Goal: Task Accomplishment & Management: Complete application form

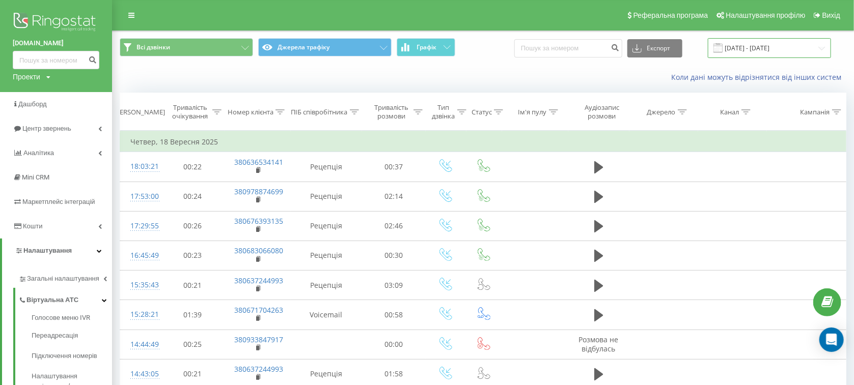
click at [757, 50] on input "18.09.2025 - 18.09.2025" at bounding box center [769, 48] width 123 height 20
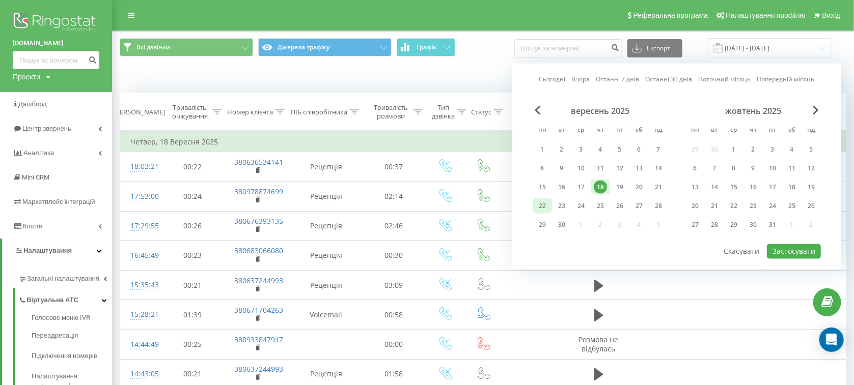
click at [545, 207] on div "22" at bounding box center [542, 206] width 13 height 13
click at [787, 254] on button "Застосувати" at bounding box center [794, 251] width 54 height 15
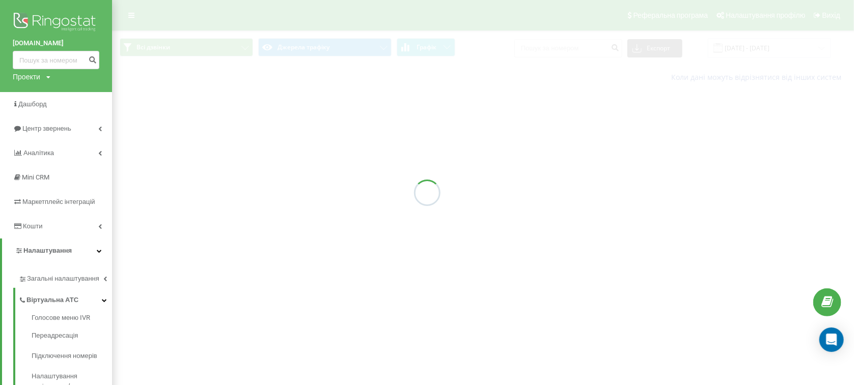
type input "[DATE] - [DATE]"
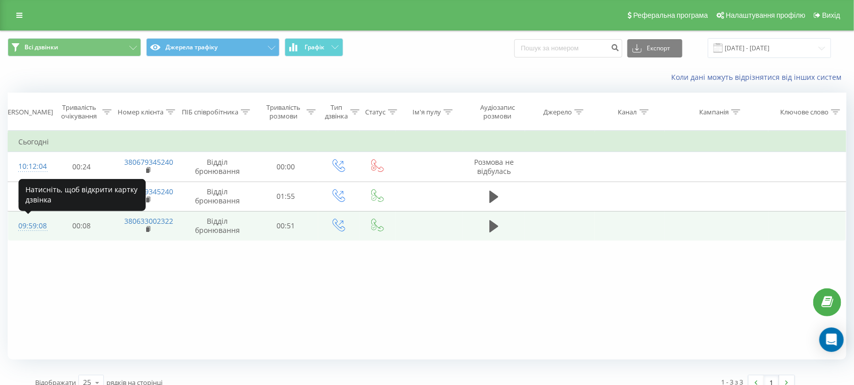
click at [32, 221] on div "09:59:08" at bounding box center [28, 226] width 21 height 20
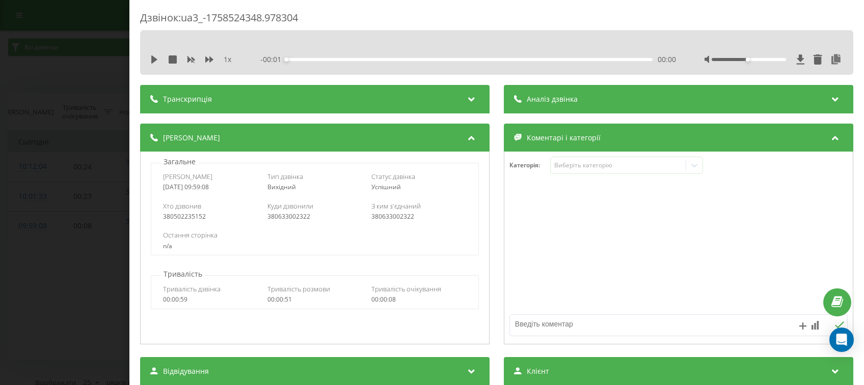
click at [566, 320] on textarea at bounding box center [644, 324] width 269 height 18
type textarea "Хотіла на жовтень"
click at [834, 325] on icon at bounding box center [839, 325] width 10 height 7
click at [47, 218] on div "Дзвінок : ua3_-1758524348.978304 1 x - 00:52 00:00 00:00 Транскрипція Для AI-ан…" at bounding box center [432, 192] width 864 height 385
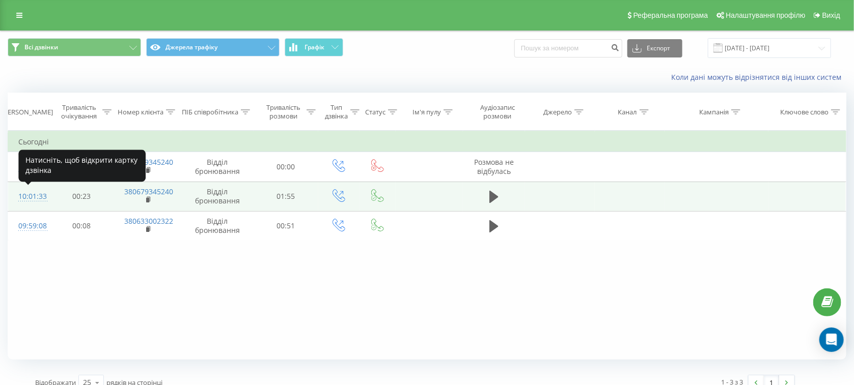
click at [33, 203] on div "10:01:33" at bounding box center [28, 197] width 21 height 20
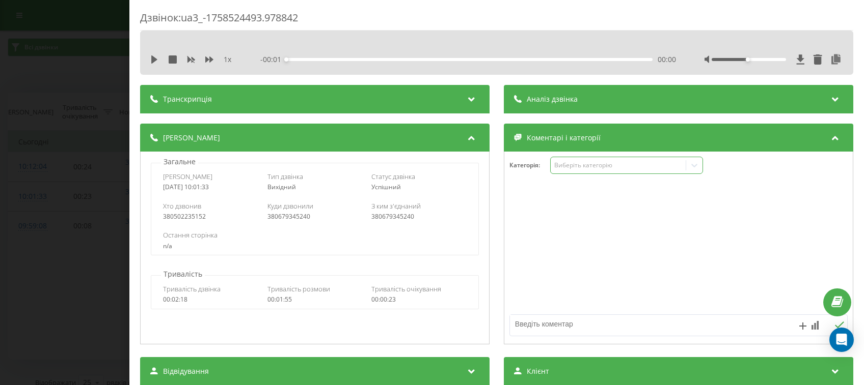
click at [580, 162] on div "Виберіть категорію" at bounding box center [617, 165] width 127 height 8
click at [580, 160] on div "Виберіть категорію" at bounding box center [626, 165] width 153 height 17
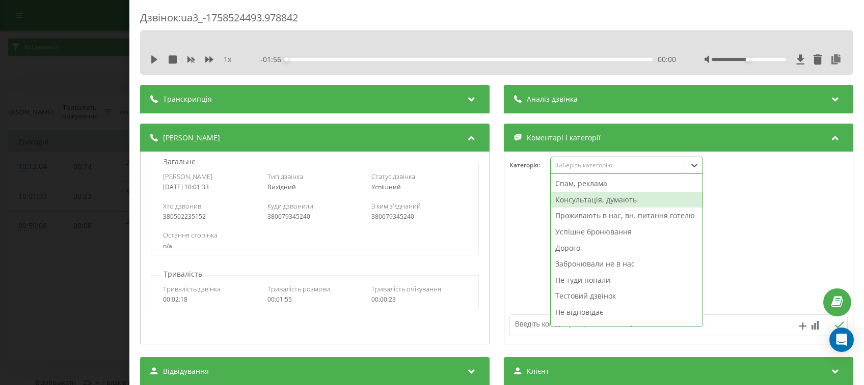
click at [570, 204] on div "Консультація, думають" at bounding box center [626, 200] width 152 height 16
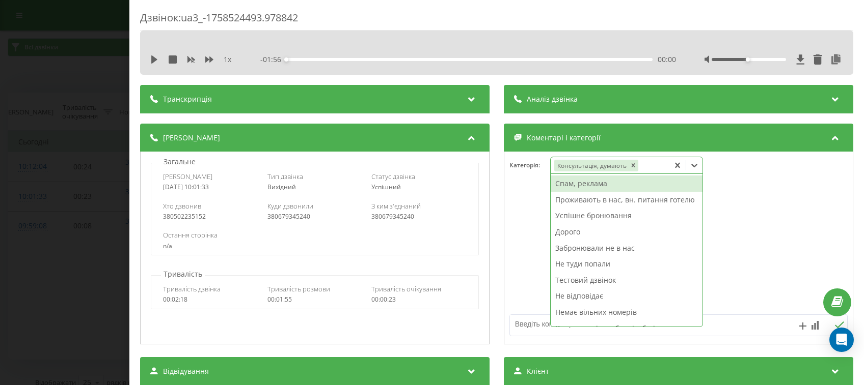
click at [30, 174] on div "Дзвінок : ua3_-1758524493.978842 1 x - 01:56 00:00 00:00 Транскрипція Для AI-ан…" at bounding box center [432, 192] width 864 height 385
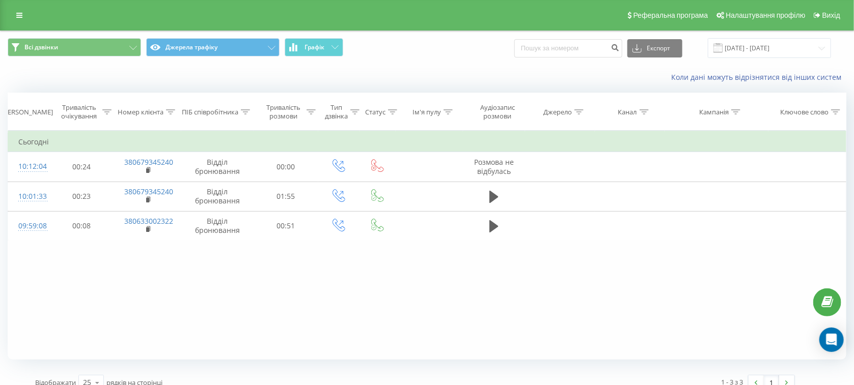
click at [238, 384] on div "Відображати 25 10 25 50 100 рядків на сторінці" at bounding box center [221, 383] width 387 height 30
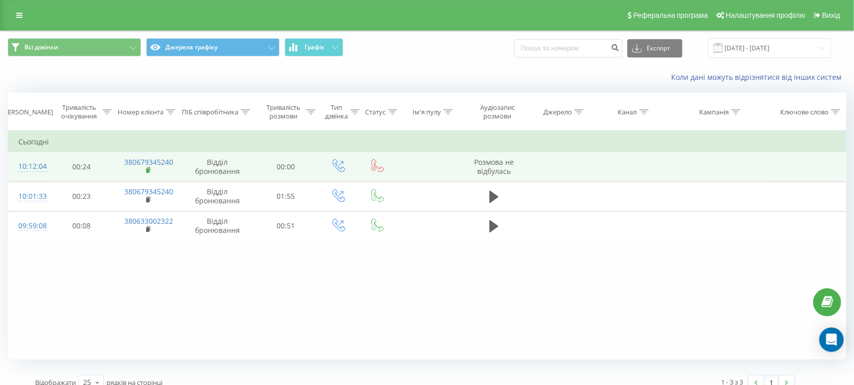
click at [148, 171] on rect at bounding box center [147, 171] width 3 height 5
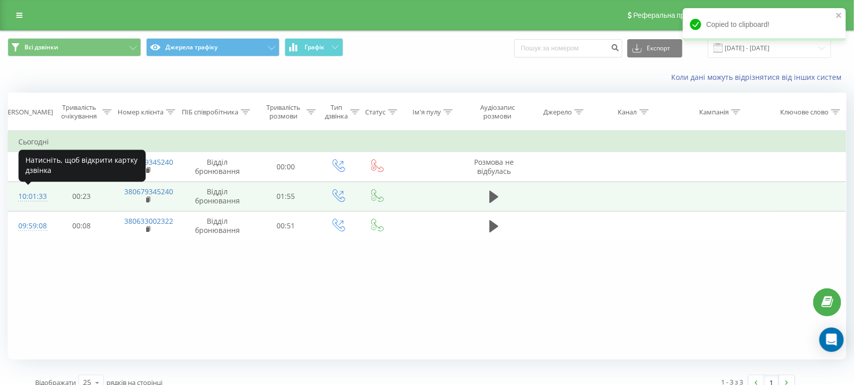
click at [38, 191] on div "10:01:33" at bounding box center [28, 197] width 21 height 20
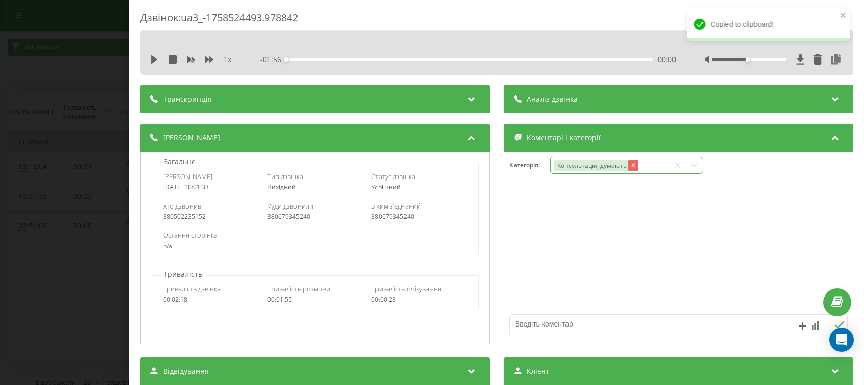
click at [630, 169] on icon "Remove Консультація, думають" at bounding box center [633, 165] width 7 height 7
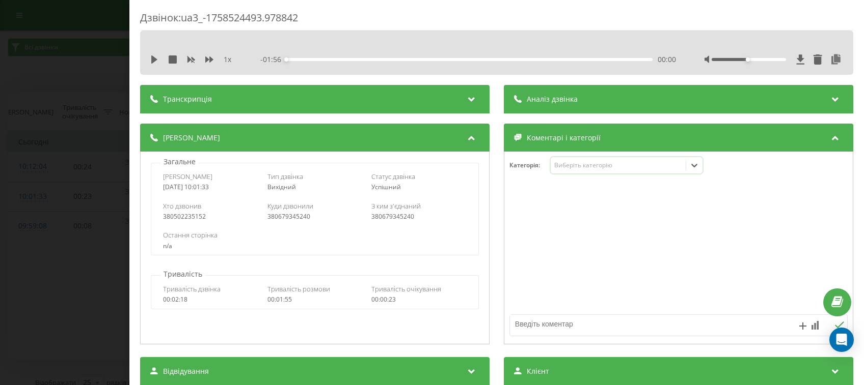
click at [592, 168] on div "Виберіть категорію" at bounding box center [617, 165] width 127 height 8
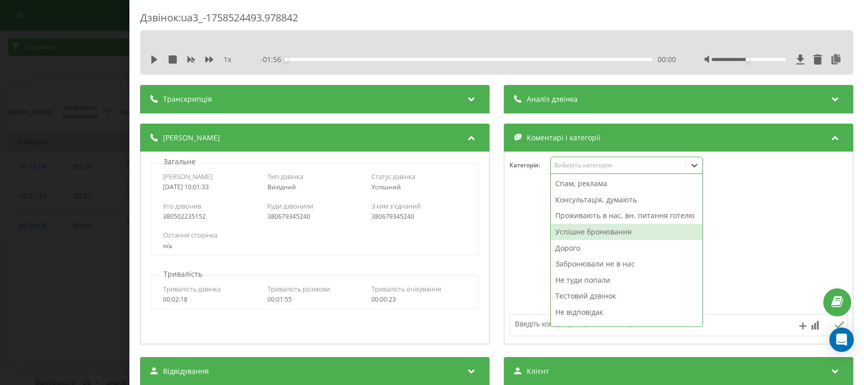
click at [582, 240] on div "Успішне бронювання" at bounding box center [626, 232] width 152 height 16
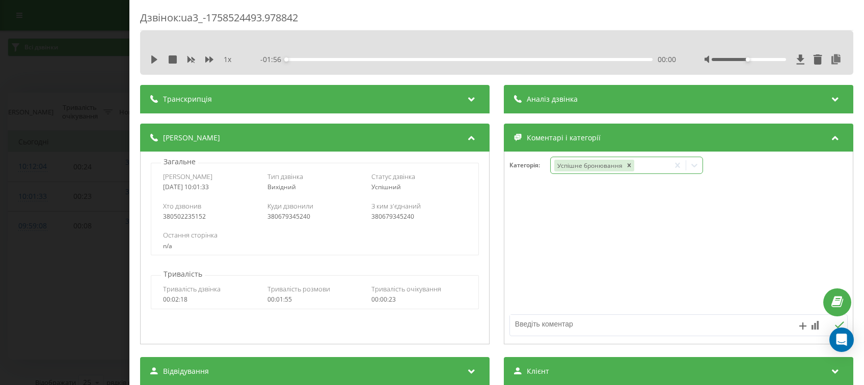
click at [537, 325] on textarea at bounding box center [644, 324] width 269 height 18
type textarea "11338,00 грн/26.09-28.09"
click at [834, 323] on icon at bounding box center [839, 325] width 10 height 7
click at [0, 141] on div "Дзвінок : ua3_-1758524493.978842 1 x - 01:56 00:00 00:00 Транскрипція Для AI-ан…" at bounding box center [432, 192] width 864 height 385
